Goal: Answer question/provide support: Share knowledge or assist other users

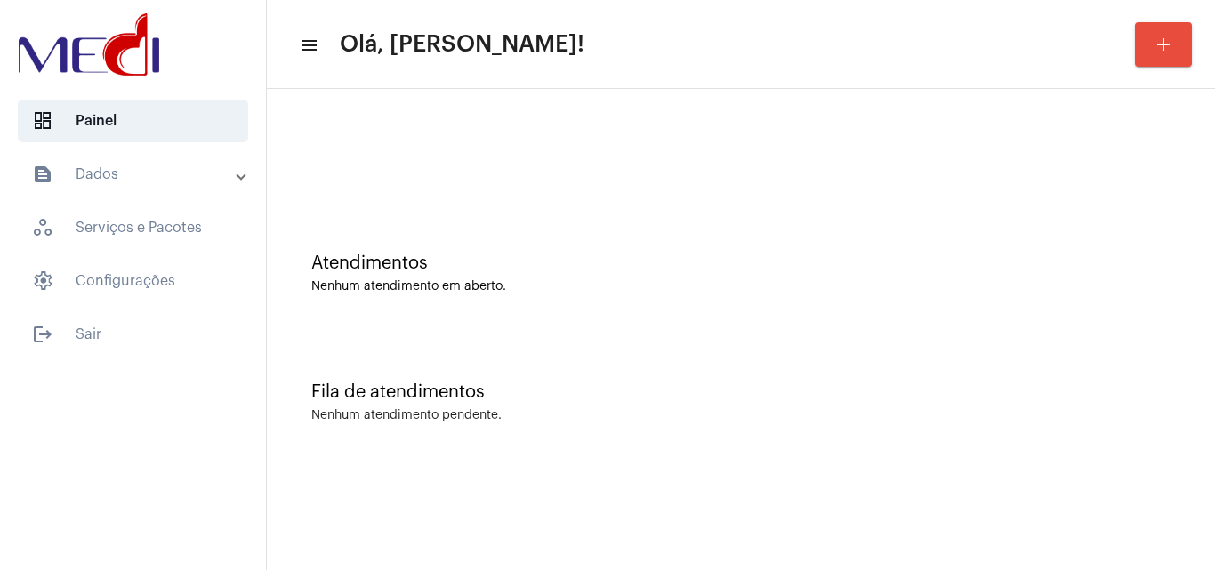
click at [1068, 518] on mat-sidenav-content "menu Olá, Leandra! add Atendimentos Nenhum atendimento em aberto. Fila de atend…" at bounding box center [741, 285] width 948 height 570
click at [1050, 294] on div "Atendimentos Nenhum atendimento em aberto." at bounding box center [741, 264] width 930 height 129
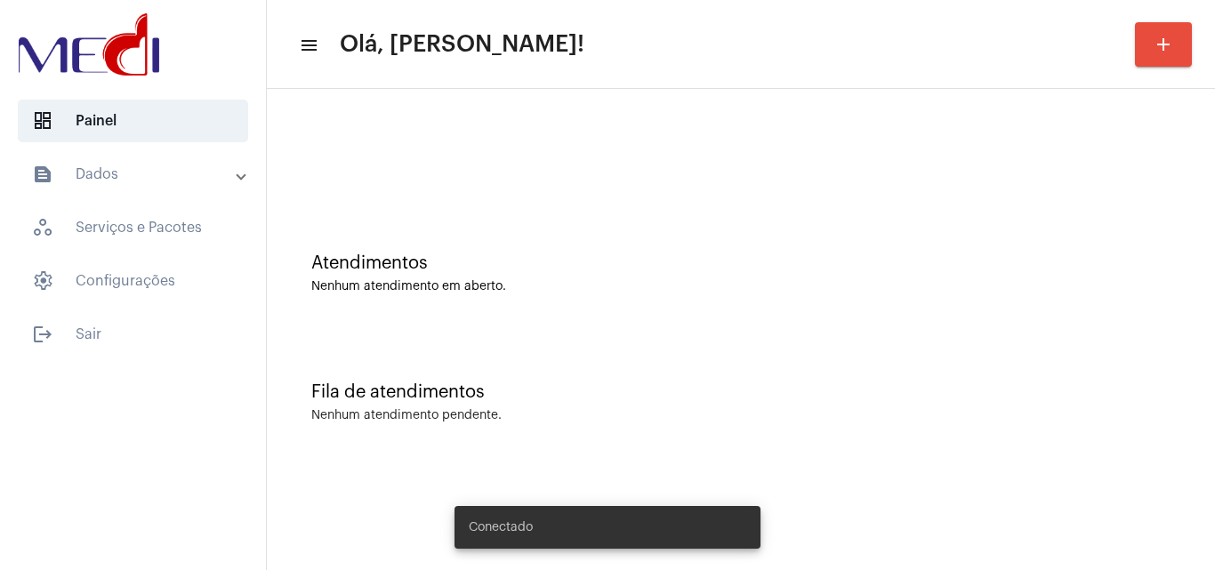
click at [1046, 300] on div "Atendimentos Nenhum atendimento em aberto." at bounding box center [741, 264] width 930 height 129
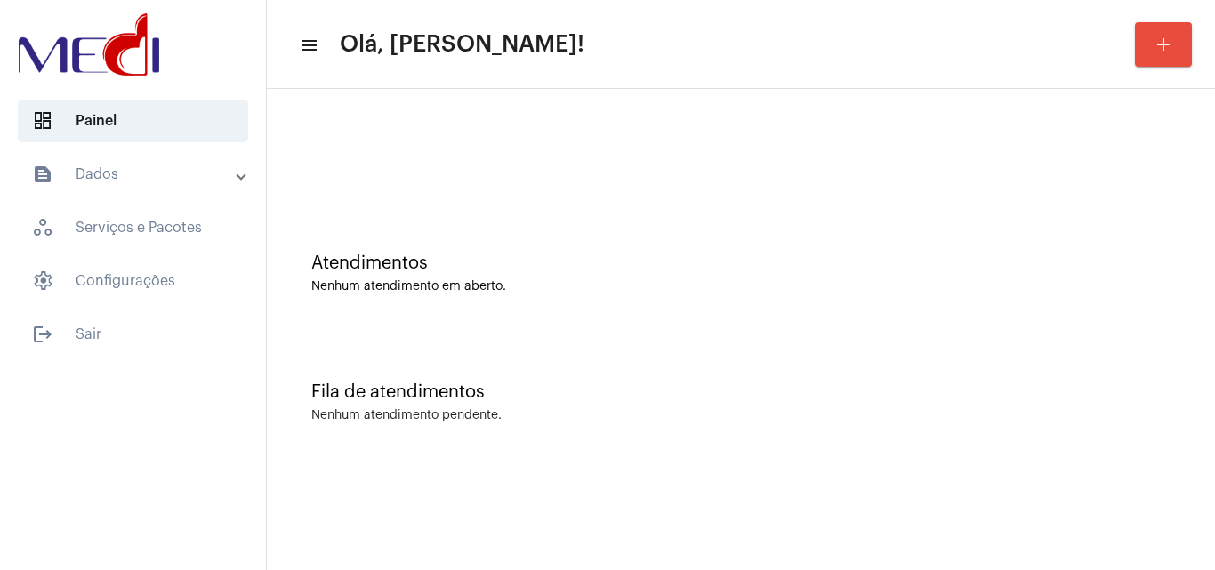
click at [868, 381] on div "Fila de atendimentos Nenhum atendimento pendente." at bounding box center [741, 393] width 930 height 129
click at [643, 469] on mat-sidenav-content "menu Olá, Leandra! add Atendimentos Nenhum atendimento em aberto. Fila de atend…" at bounding box center [741, 285] width 948 height 570
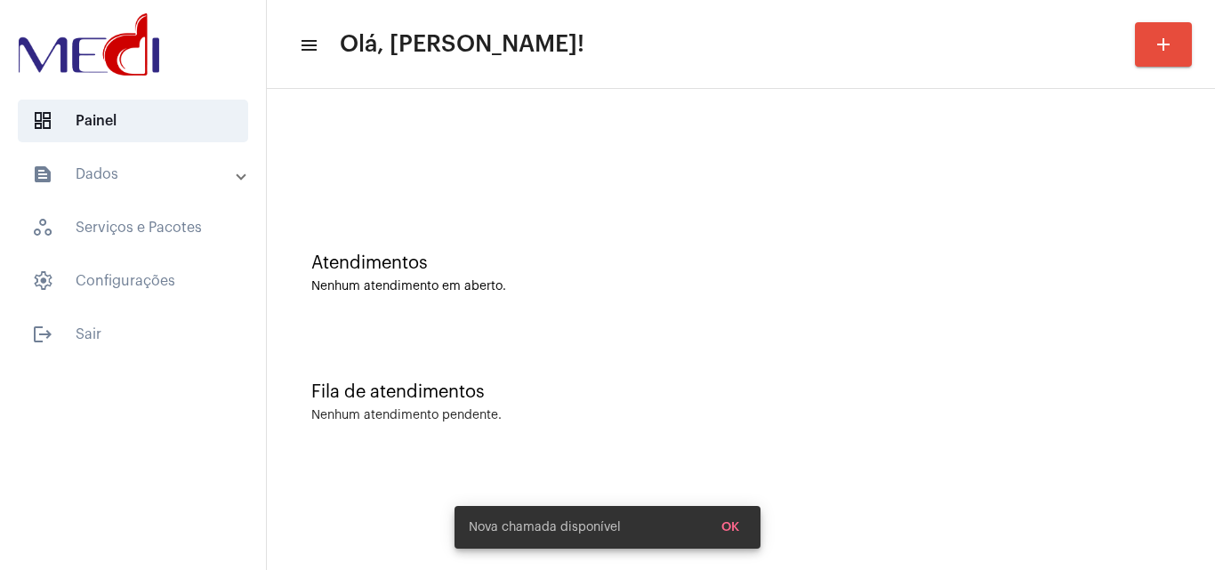
click at [811, 427] on div "Fila de atendimentos Nenhum atendimento pendente." at bounding box center [741, 393] width 930 height 129
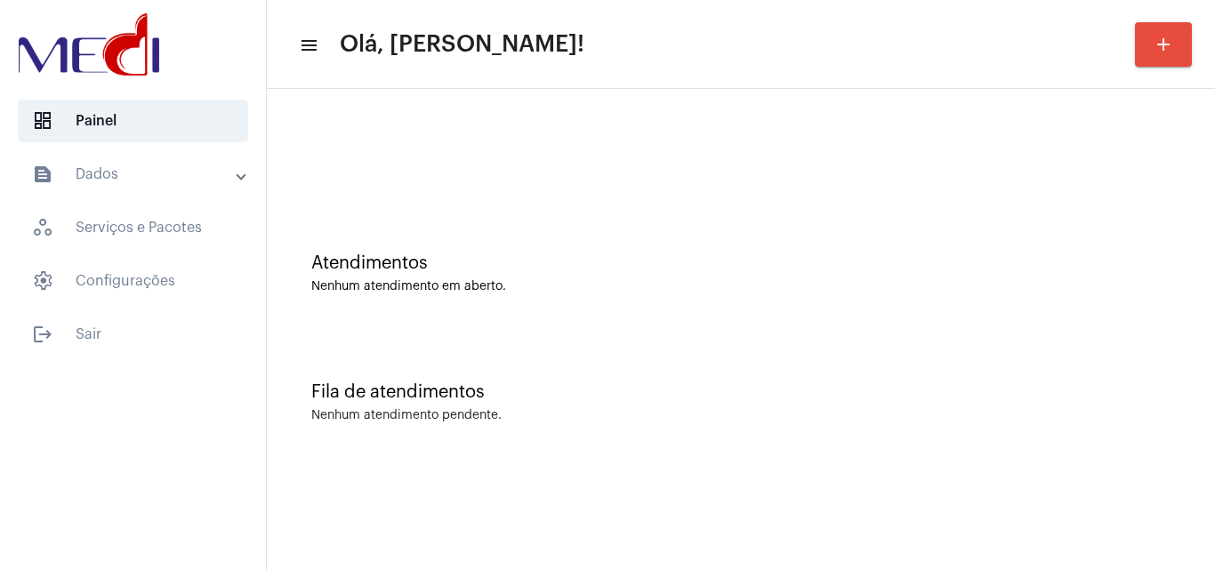
drag, startPoint x: 665, startPoint y: 319, endPoint x: 670, endPoint y: 294, distance: 25.3
click at [670, 294] on div "Atendimentos Nenhum atendimento em aberto." at bounding box center [741, 264] width 930 height 129
click at [1086, 431] on div "Fila de atendimentos Nenhum atendimento pendente." at bounding box center [741, 393] width 930 height 129
click at [1081, 529] on mat-sidenav-content "menu Olá, Leandra! add Atendimentos Nenhum atendimento em aberto. Fila de atend…" at bounding box center [741, 285] width 948 height 570
click at [838, 365] on div "Fila de atendimentos Nenhum atendimento pendente." at bounding box center [741, 393] width 930 height 129
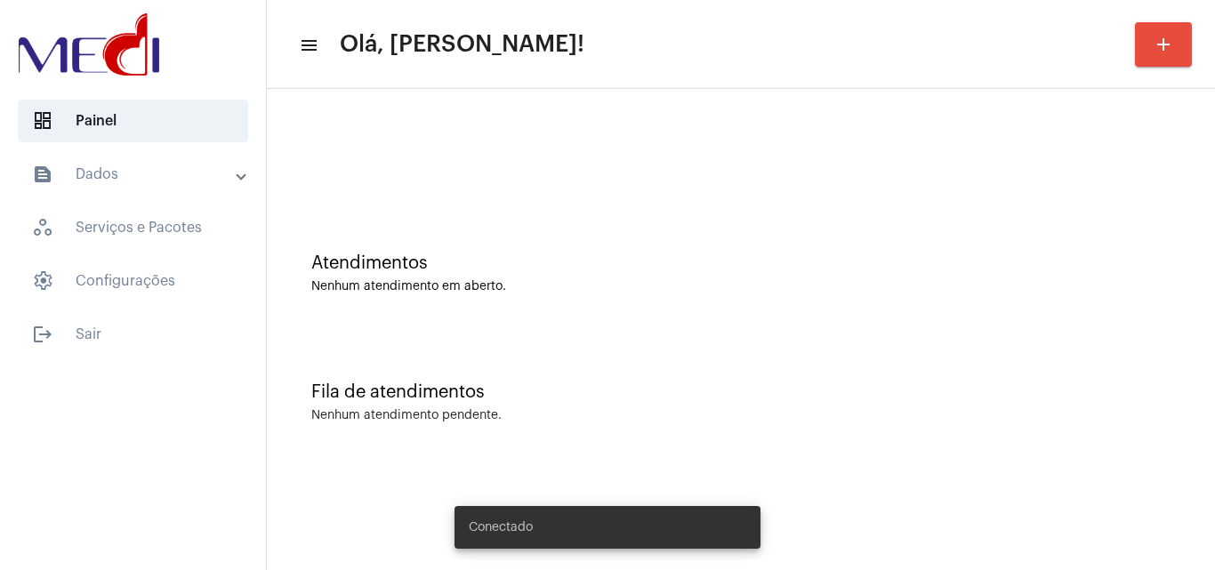
click at [749, 283] on div "Nenhum atendimento em aberto." at bounding box center [740, 286] width 859 height 13
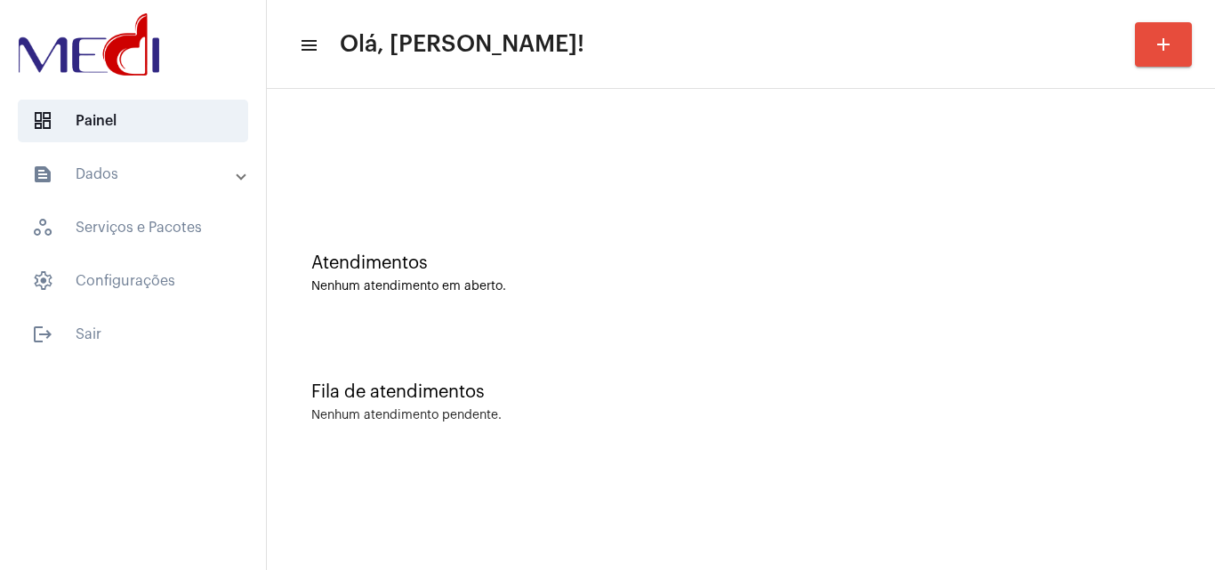
click at [942, 483] on mat-sidenav-content "menu Olá, Leandra! add Atendimentos Nenhum atendimento em aberto. Fila de atend…" at bounding box center [741, 285] width 948 height 570
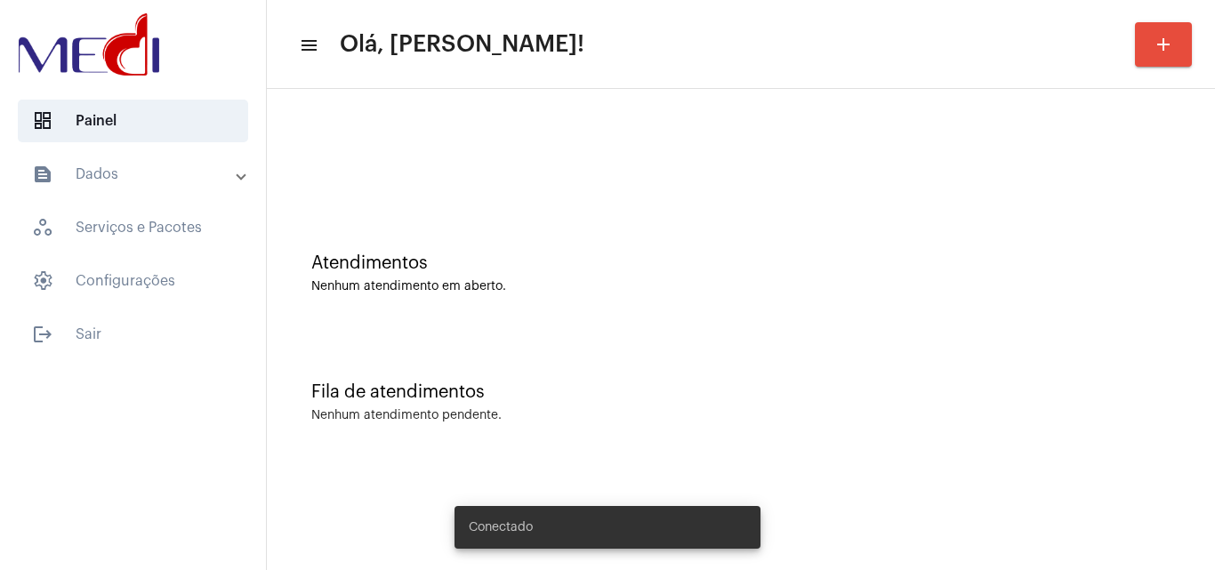
click at [1135, 514] on mat-sidenav-content "menu Olá, Leandra! add Atendimentos Nenhum atendimento em aberto. Fila de atend…" at bounding box center [741, 285] width 948 height 570
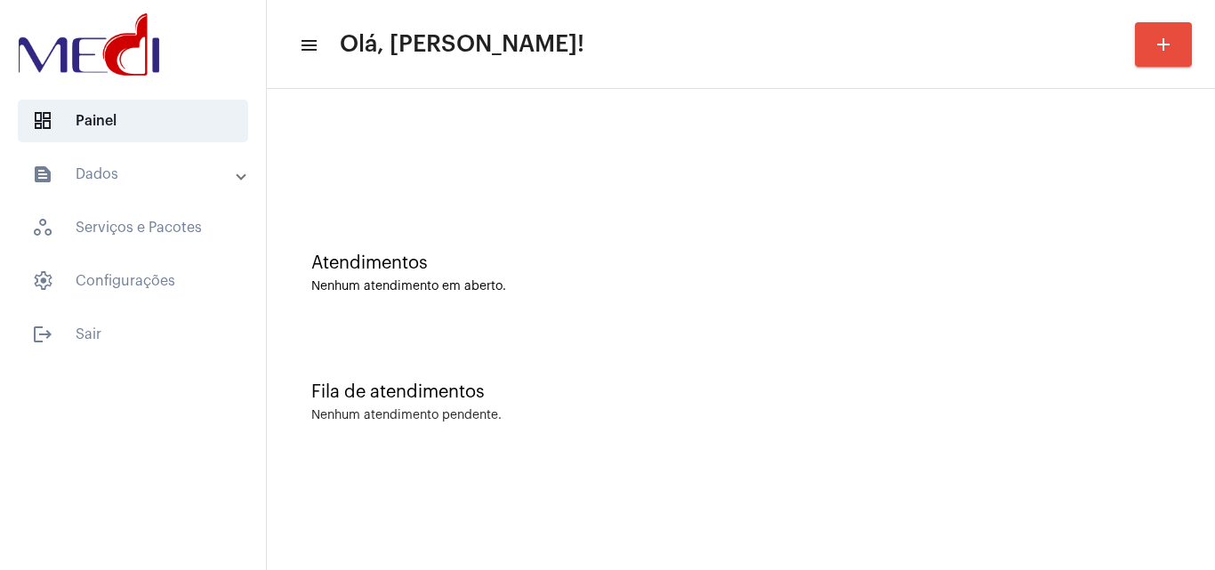
drag, startPoint x: 869, startPoint y: 373, endPoint x: 412, endPoint y: 453, distance: 464.0
click at [864, 376] on div "Fila de atendimentos Nenhum atendimento pendente." at bounding box center [741, 393] width 930 height 129
click at [742, 303] on div "Atendimentos Nenhum atendimento em aberto." at bounding box center [741, 264] width 930 height 129
click at [814, 304] on div "Atendimentos Nenhum atendimento em aberto." at bounding box center [741, 264] width 930 height 129
click at [782, 327] on div "Atendimentos Nenhum atendimento em aberto." at bounding box center [741, 264] width 930 height 129
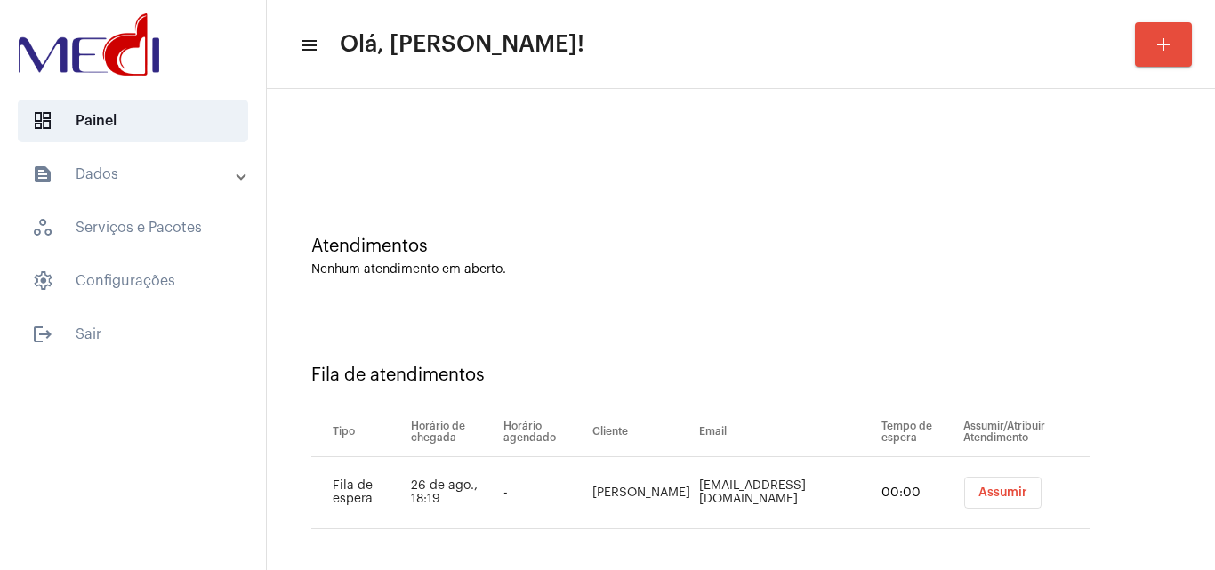
scroll to position [24, 0]
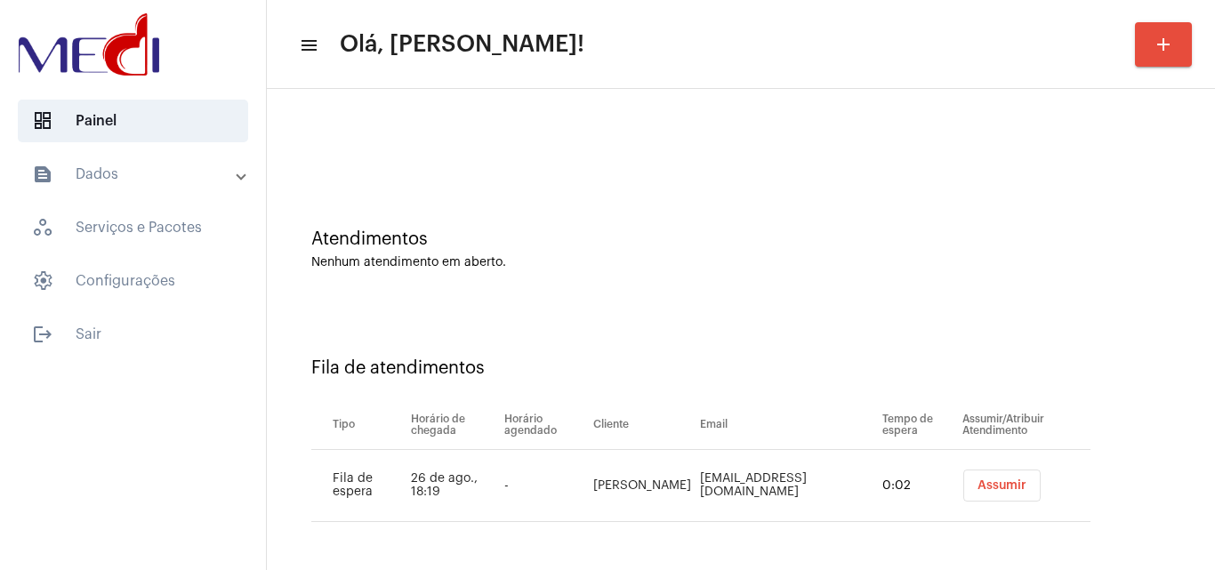
drag, startPoint x: 560, startPoint y: 469, endPoint x: 647, endPoint y: 480, distance: 87.8
click at [647, 480] on tr "Fila de espera 26 de ago., 18:19 - Karolina Celina soares da Silva karolinaceli…" at bounding box center [700, 486] width 779 height 72
copy tr "Karolina Celin"
click at [1007, 486] on span "Assumir" at bounding box center [1001, 485] width 49 height 12
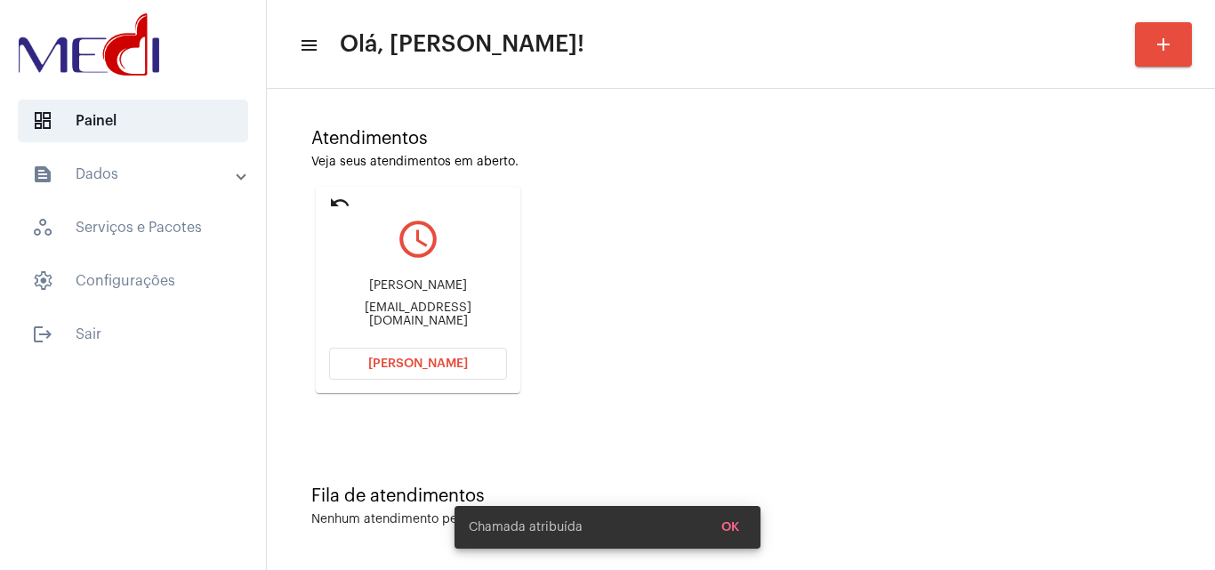
scroll to position [125, 0]
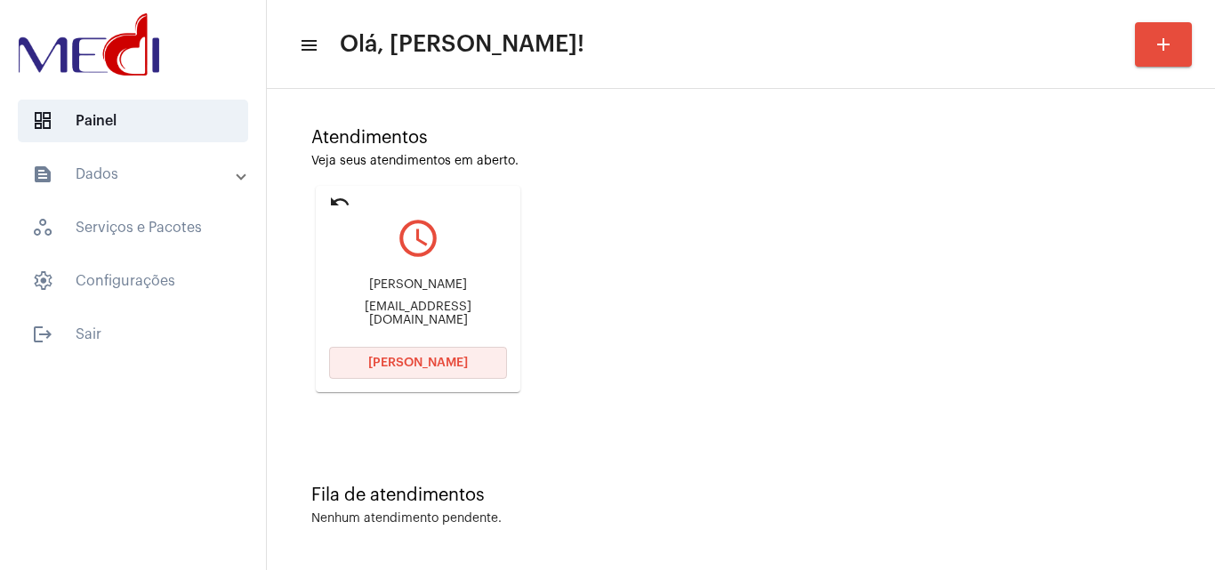
click at [432, 366] on span "Abrir Chamada" at bounding box center [418, 363] width 100 height 12
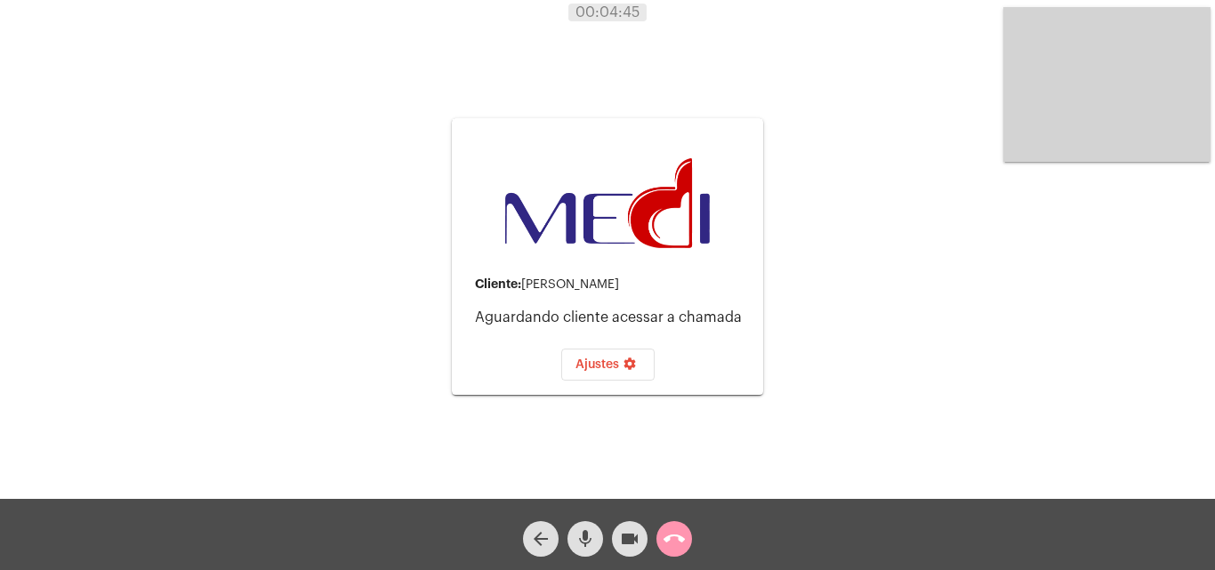
click at [586, 549] on span "mic" at bounding box center [584, 539] width 21 height 36
click at [667, 534] on mat-icon "call_end" at bounding box center [673, 538] width 21 height 21
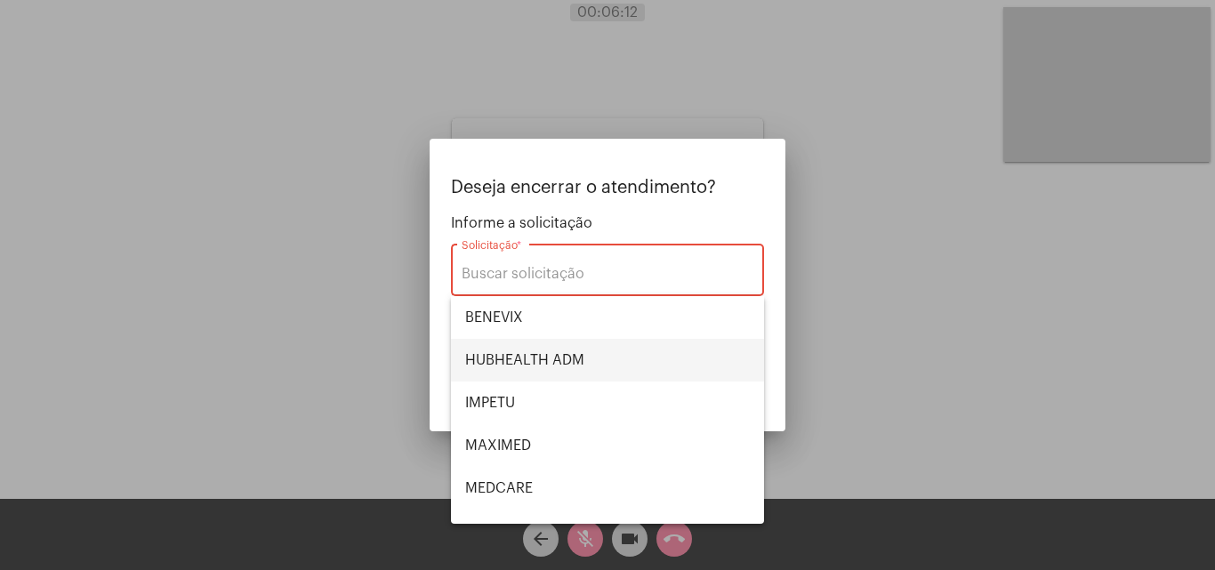
click at [575, 354] on span "HUBHEALTH ADM" at bounding box center [607, 360] width 285 height 43
type input "HUBHEALTH ADM"
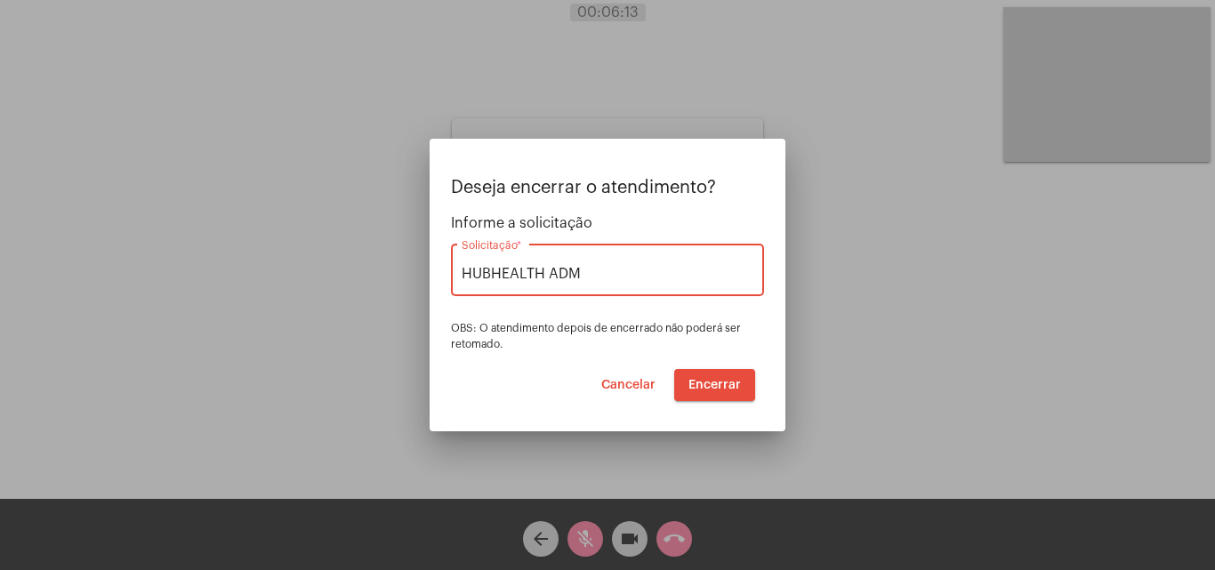
click at [716, 383] on span "Encerrar" at bounding box center [714, 385] width 52 height 12
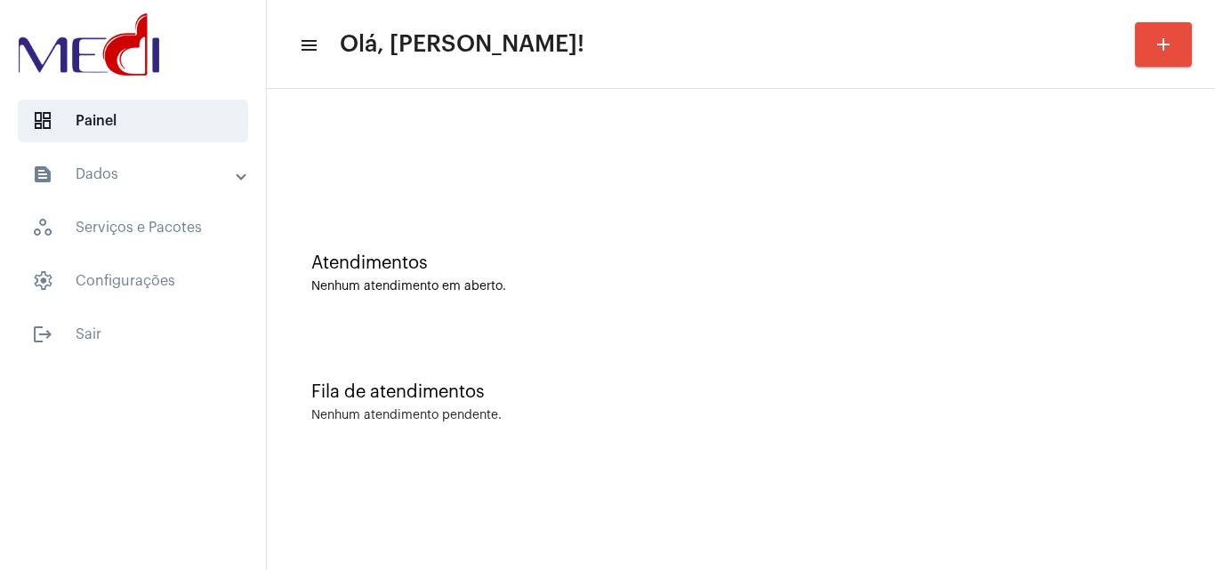
click at [955, 378] on div "Fila de atendimentos Nenhum atendimento pendente." at bounding box center [741, 393] width 930 height 129
click at [558, 415] on div "Nenhum atendimento pendente." at bounding box center [740, 415] width 859 height 13
click at [525, 381] on div "Fila de atendimentos Nenhum atendimento pendente." at bounding box center [741, 393] width 930 height 129
